Goal: Task Accomplishment & Management: Use online tool/utility

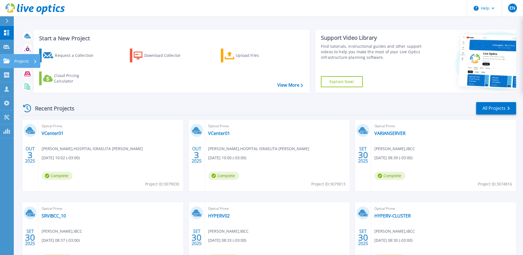
click at [20, 61] on p "Projects" at bounding box center [21, 61] width 15 height 14
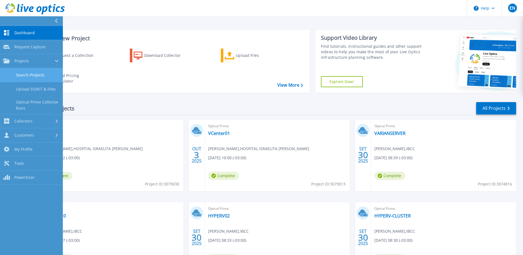
click at [26, 71] on link "Search Projects" at bounding box center [31, 75] width 63 height 14
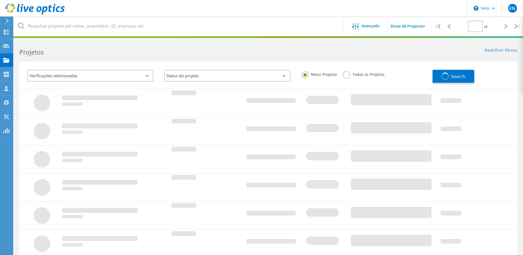
type input "1"
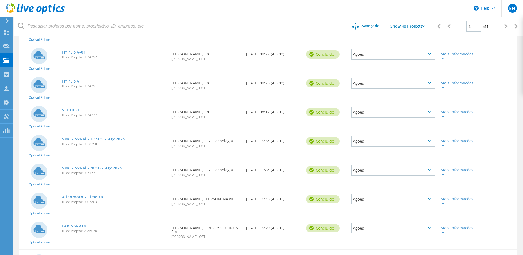
scroll to position [248, 0]
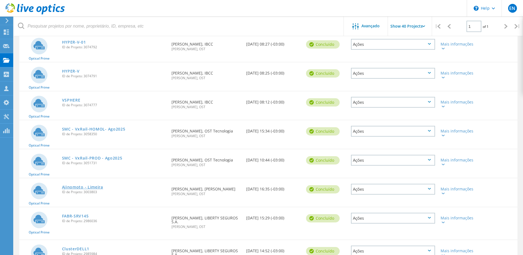
click at [85, 187] on link "Ajinomoto - Limeira" at bounding box center [82, 187] width 41 height 4
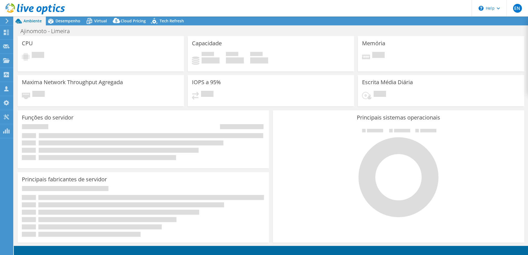
select select "USD"
